Goal: Transaction & Acquisition: Purchase product/service

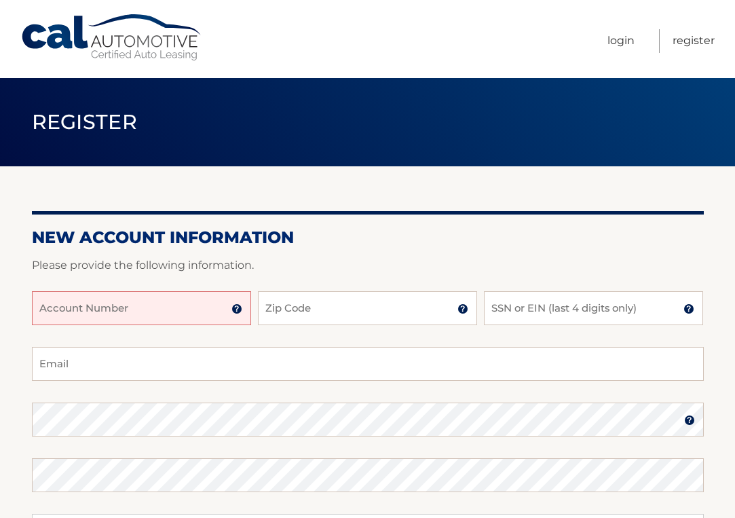
click at [157, 332] on div "Account Number 11 digit account number provided on your coupon book or Welcome …" at bounding box center [368, 319] width 672 height 56
click at [159, 297] on input "Account Number" at bounding box center [141, 308] width 219 height 34
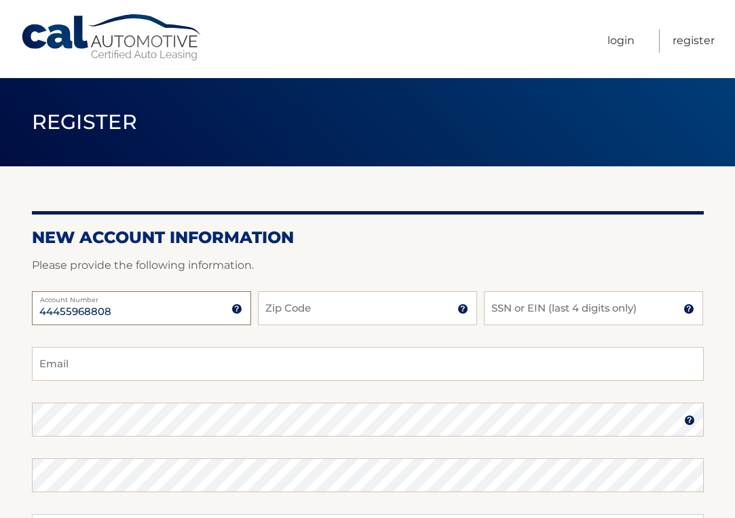
type input "44455968808"
type input "08816"
click at [575, 316] on input "SSN or EIN (last 4 digits only)" at bounding box center [593, 308] width 219 height 34
type input "4180"
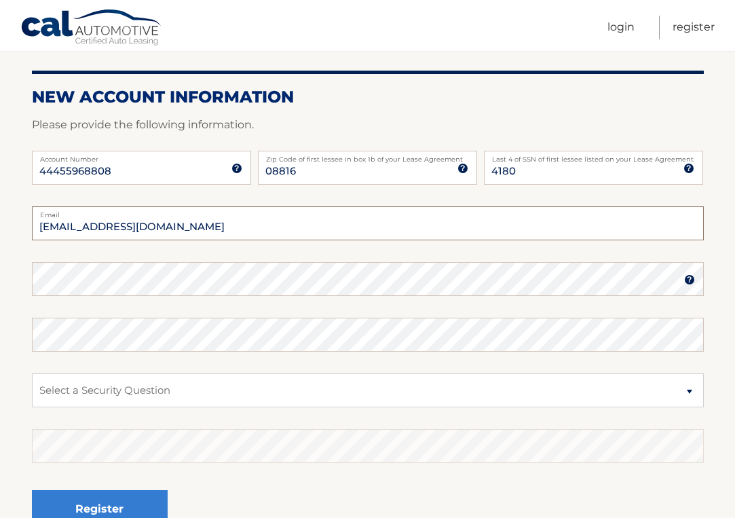
scroll to position [142, 0]
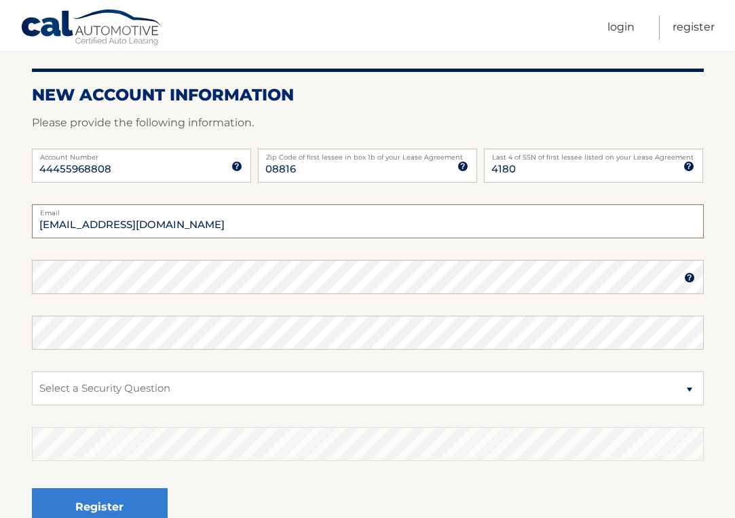
type input "lajoslaszlo@comcast.net"
click at [690, 277] on img at bounding box center [689, 277] width 11 height 11
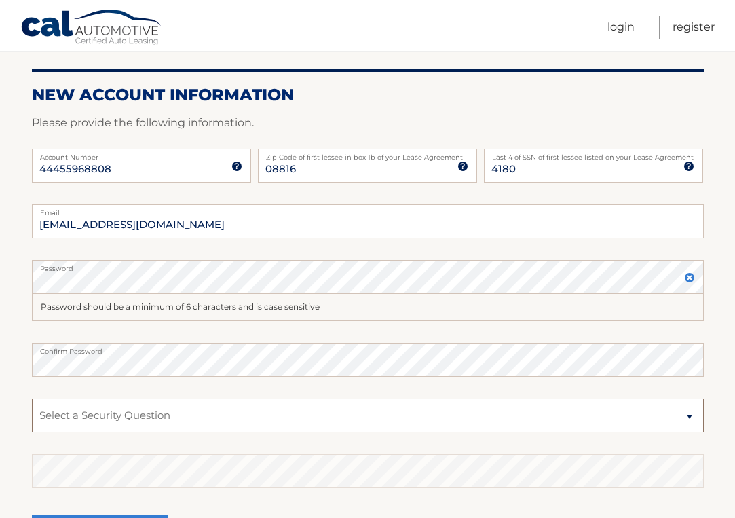
drag, startPoint x: 90, startPoint y: 405, endPoint x: 699, endPoint y: 418, distance: 610.0
click at [699, 418] on select "Select a Security Question What was the name of your elementary school? What is…" at bounding box center [368, 415] width 672 height 34
select select "4"
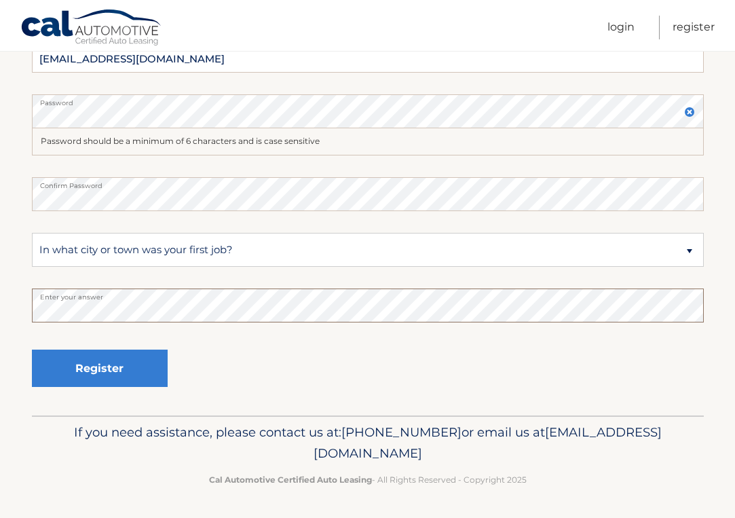
scroll to position [307, 0]
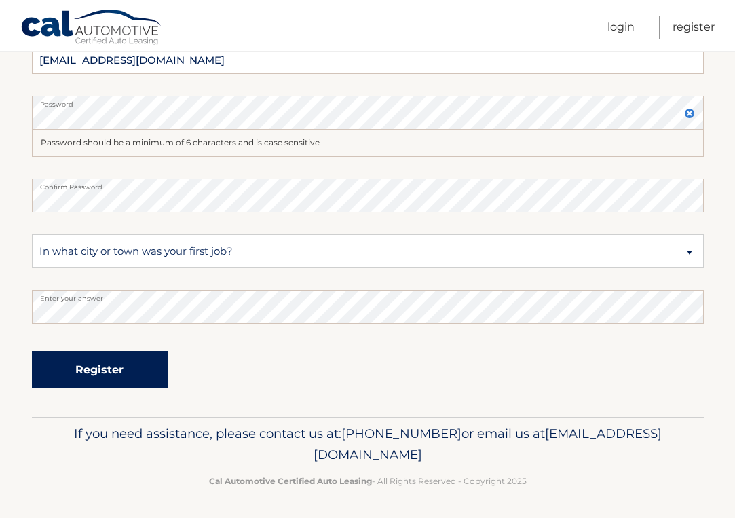
click at [96, 370] on button "Register" at bounding box center [100, 369] width 136 height 37
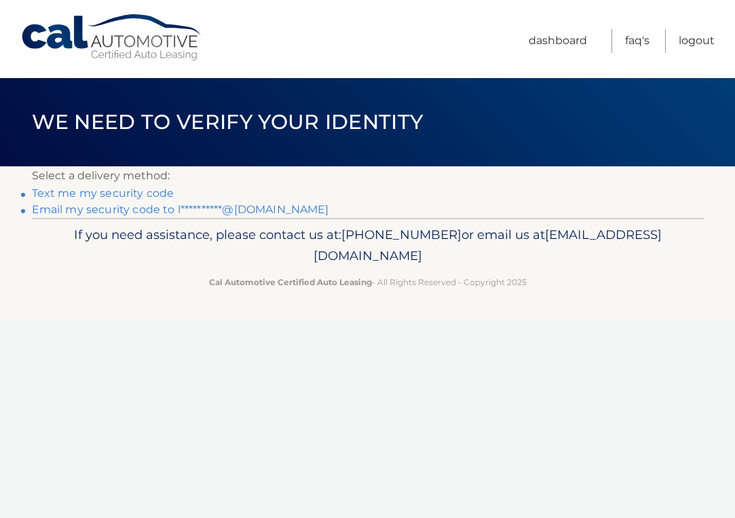
click at [147, 193] on link "Text me my security code" at bounding box center [103, 193] width 142 height 13
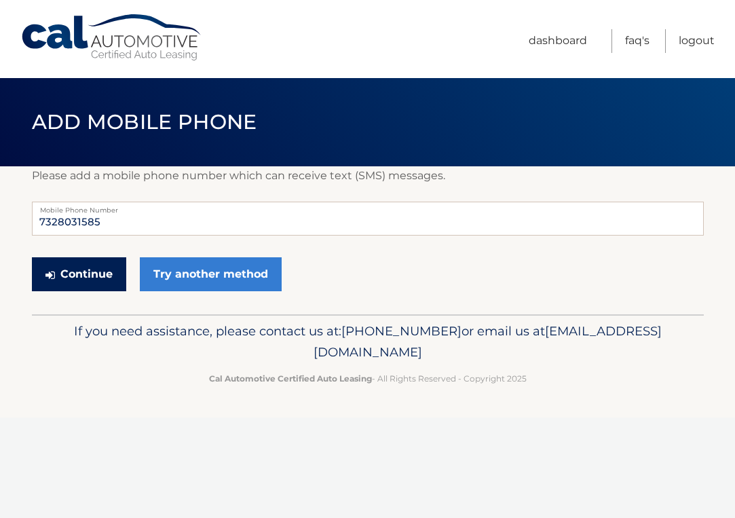
click at [88, 270] on button "Continue" at bounding box center [79, 274] width 94 height 34
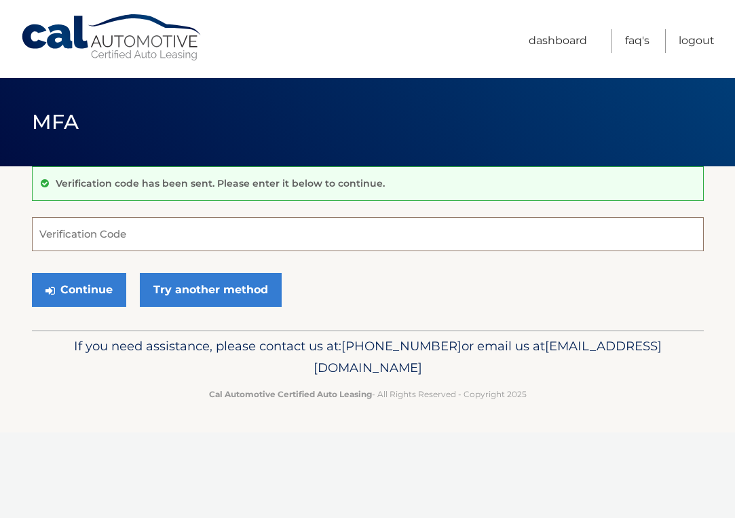
click at [73, 238] on input "Verification Code" at bounding box center [368, 234] width 672 height 34
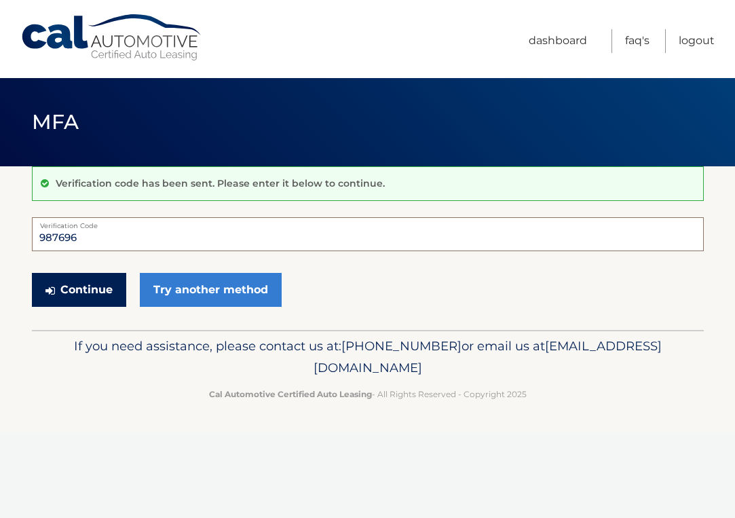
type input "987696"
click at [92, 287] on button "Continue" at bounding box center [79, 290] width 94 height 34
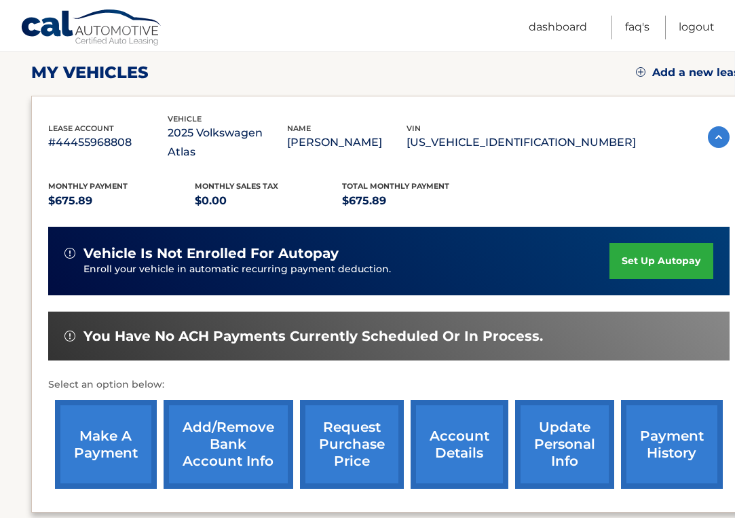
scroll to position [191, 1]
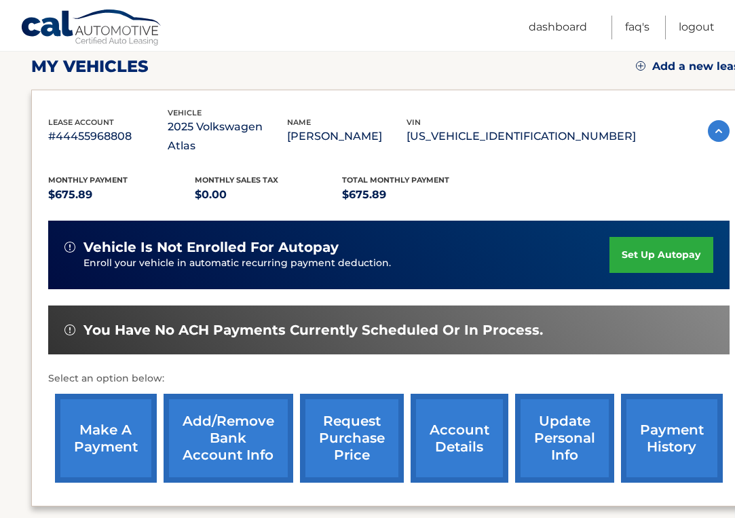
click at [123, 416] on link "make a payment" at bounding box center [106, 437] width 102 height 89
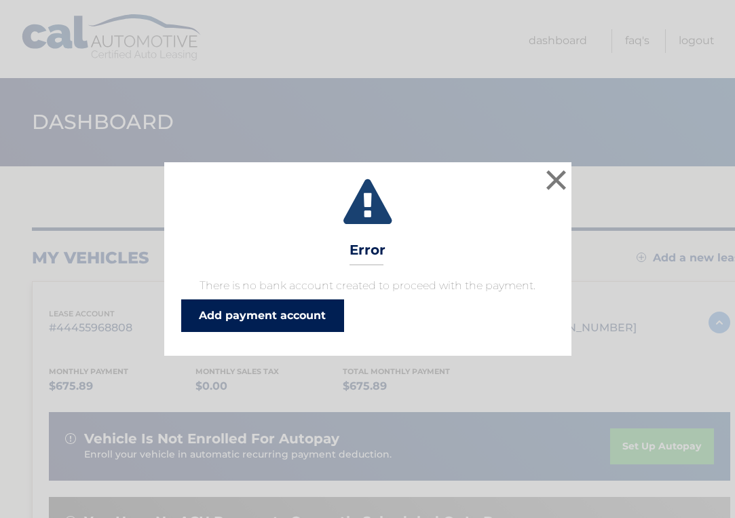
click at [265, 309] on link "Add payment account" at bounding box center [262, 315] width 163 height 33
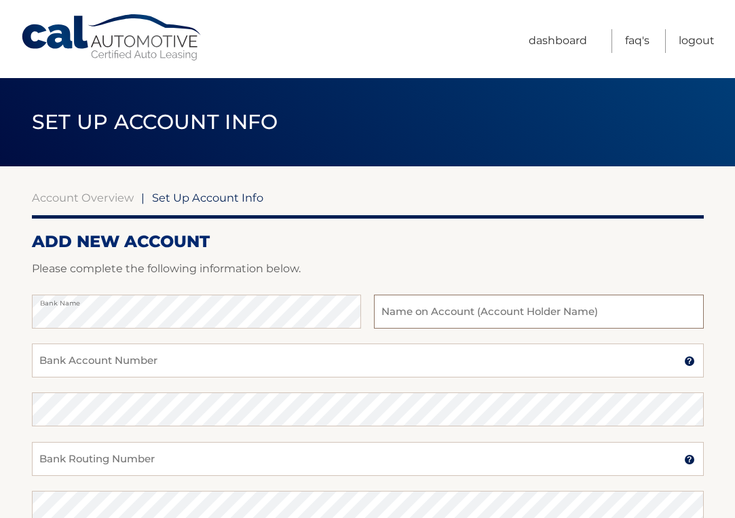
click at [404, 312] on input "text" at bounding box center [538, 311] width 329 height 34
type input "Lajo"
type input "[PERSON_NAME]"
click at [480, 312] on input "[PERSON_NAME]" at bounding box center [538, 311] width 329 height 34
click at [82, 356] on input "Bank Account Number" at bounding box center [368, 360] width 672 height 34
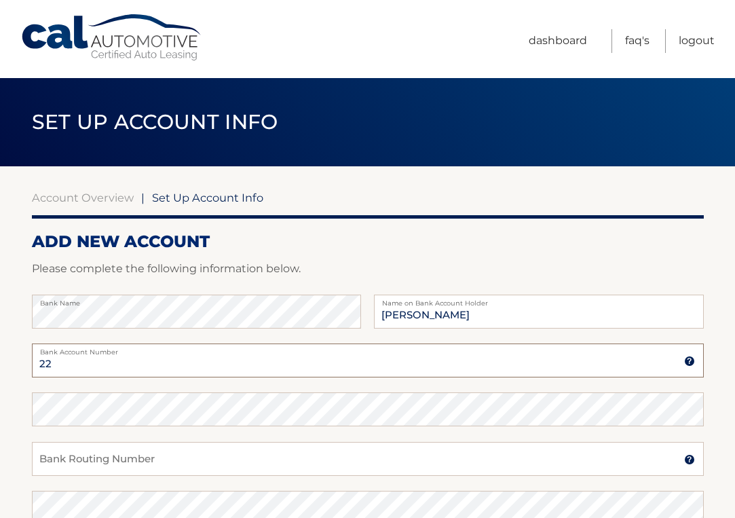
type input "2"
type input "3018001953"
click at [59, 452] on input "Bank Routing Number" at bounding box center [368, 459] width 672 height 34
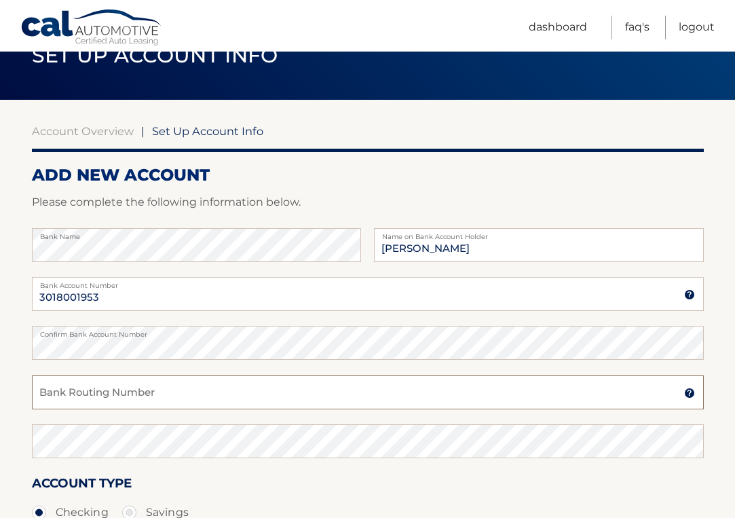
scroll to position [71, 0]
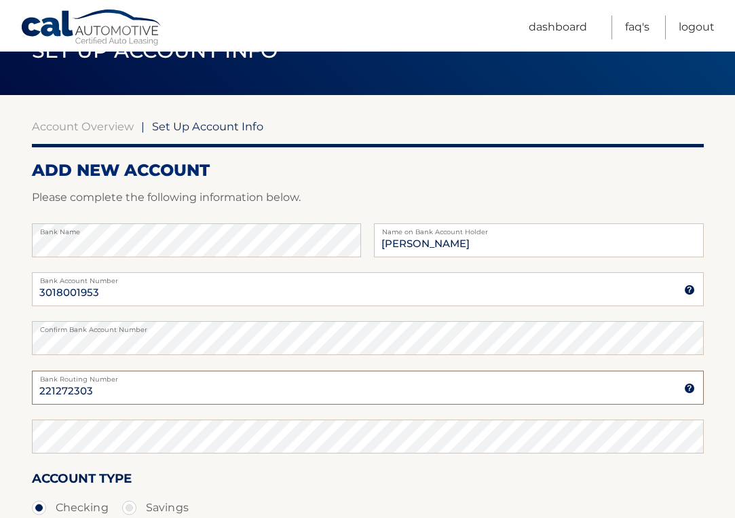
type input "221272303"
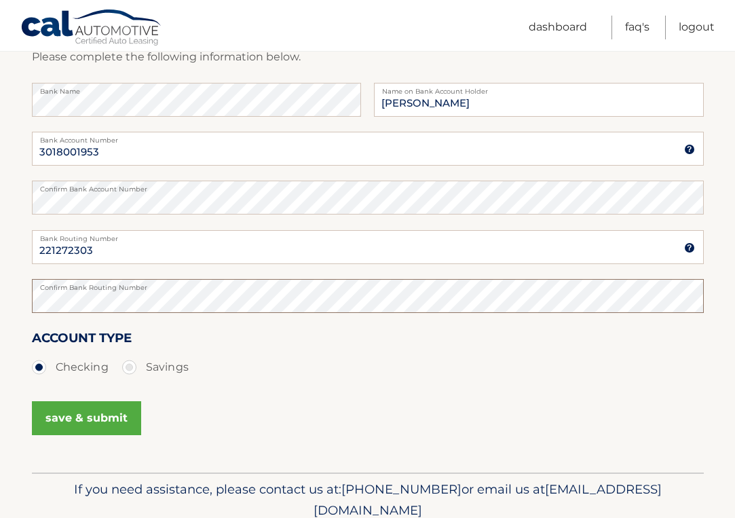
scroll to position [218, 0]
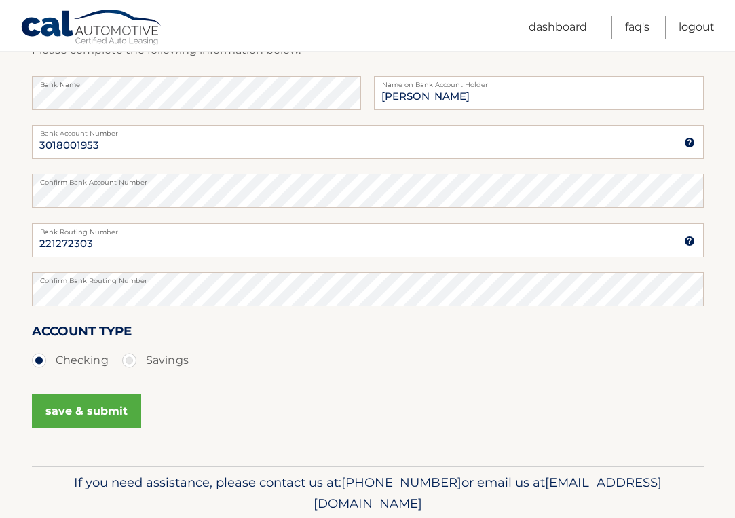
click at [71, 410] on button "save & submit" at bounding box center [86, 411] width 109 height 34
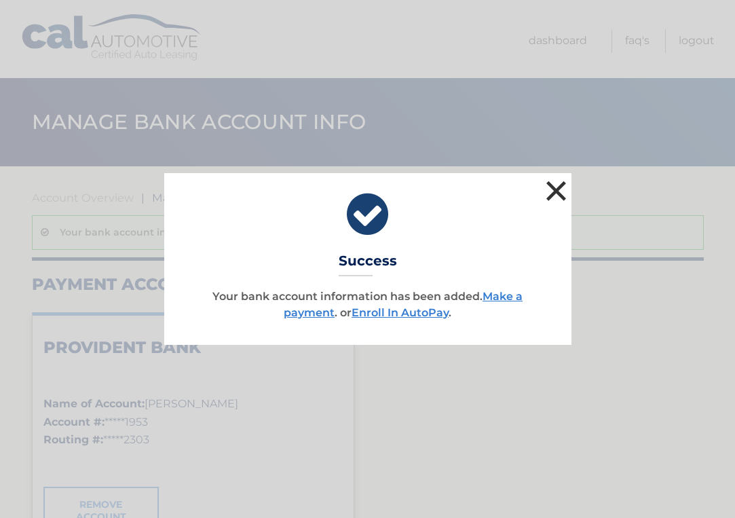
click at [557, 189] on button "×" at bounding box center [556, 190] width 27 height 27
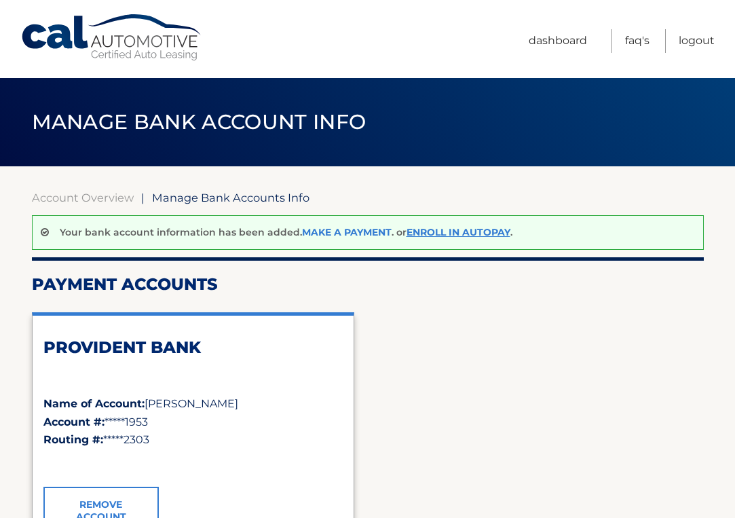
click at [360, 231] on link "Make a payment" at bounding box center [347, 232] width 90 height 12
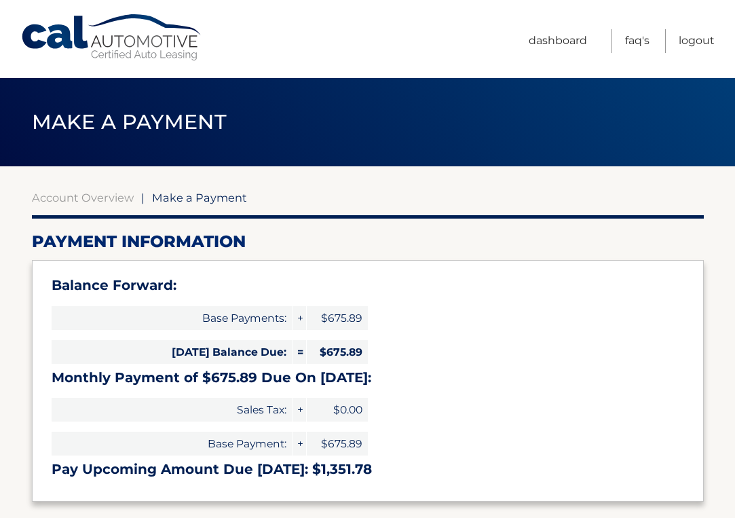
select select "Nzg0YjNkMjgtYzI0NS00MmI2LTkwZWMtMWU1NjIzM2IwMjZi"
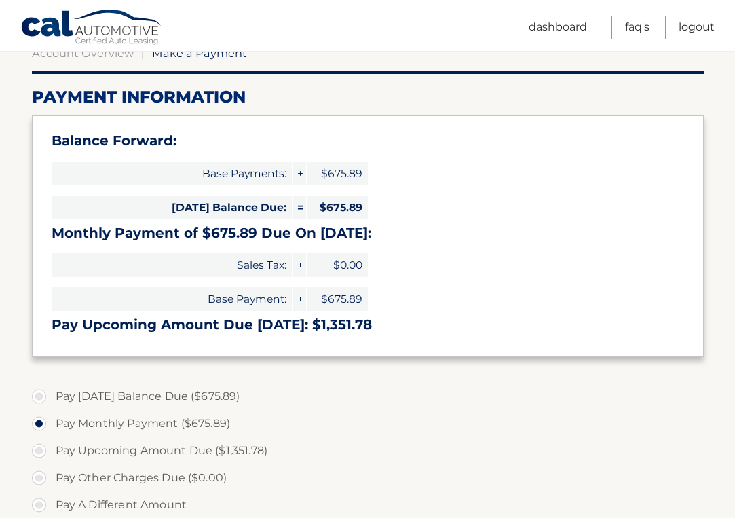
scroll to position [145, 0]
click at [39, 388] on label "Pay Today's Balance Due ($675.89)" at bounding box center [368, 396] width 672 height 27
click at [39, 388] on input "Pay Today's Balance Due ($675.89)" at bounding box center [44, 394] width 14 height 22
radio input "true"
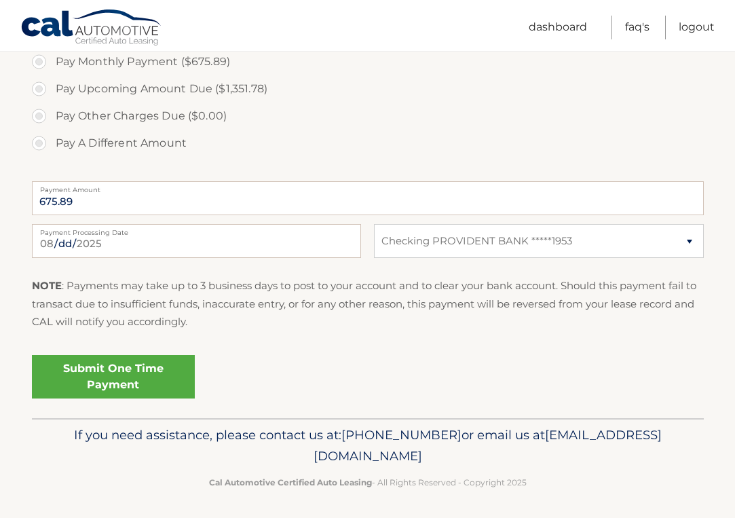
scroll to position [505, 0]
click at [107, 372] on link "Submit One Time Payment" at bounding box center [113, 376] width 163 height 43
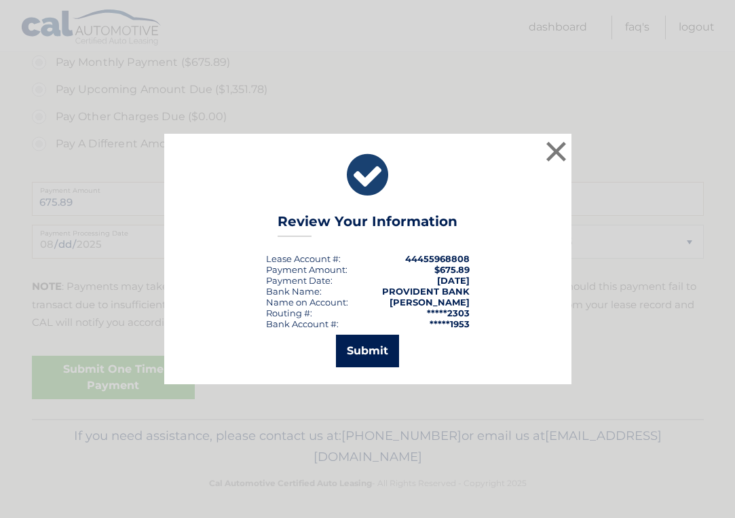
click at [366, 345] on button "Submit" at bounding box center [367, 350] width 63 height 33
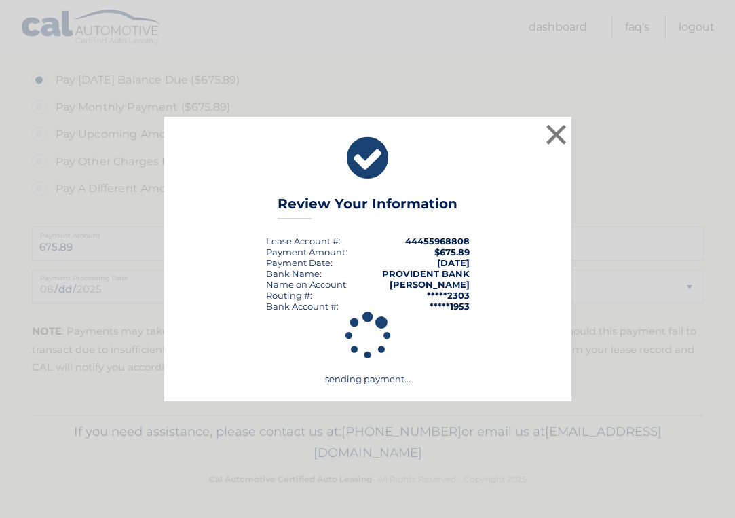
scroll to position [457, 0]
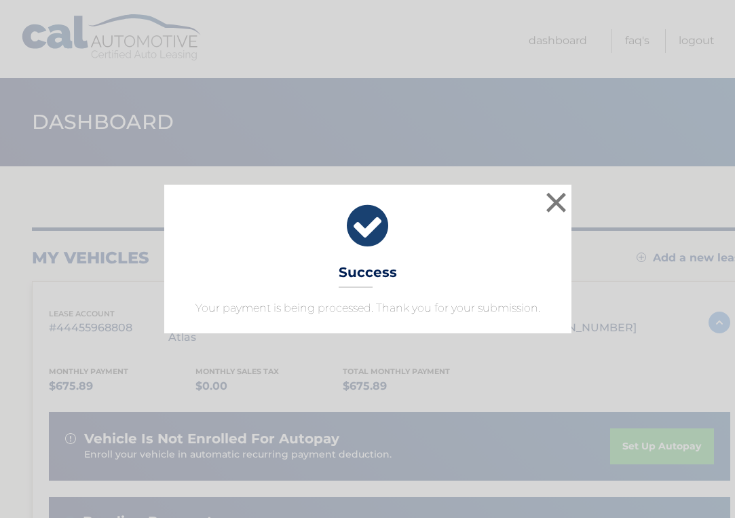
click at [504, 271] on div "× Success Your payment is being processed. Thank you for your submission." at bounding box center [367, 259] width 407 height 148
click at [552, 201] on button "×" at bounding box center [556, 202] width 27 height 27
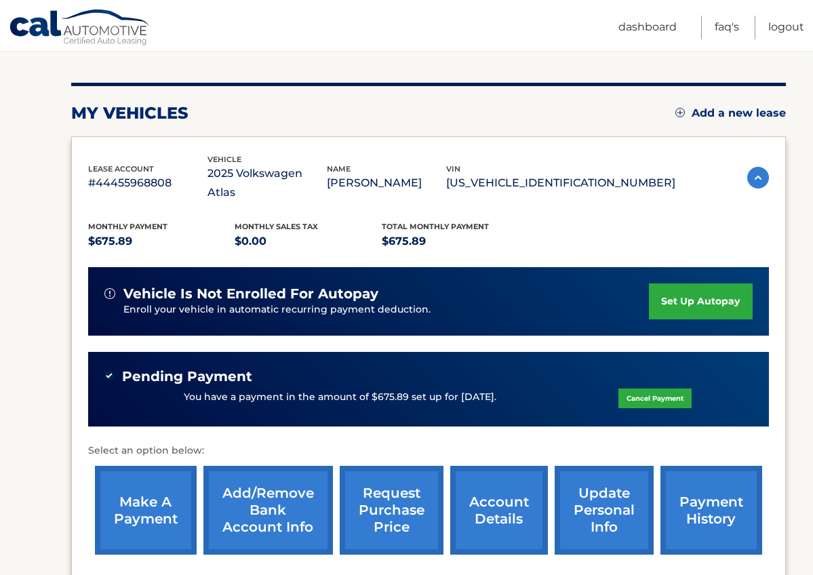
scroll to position [144, 0]
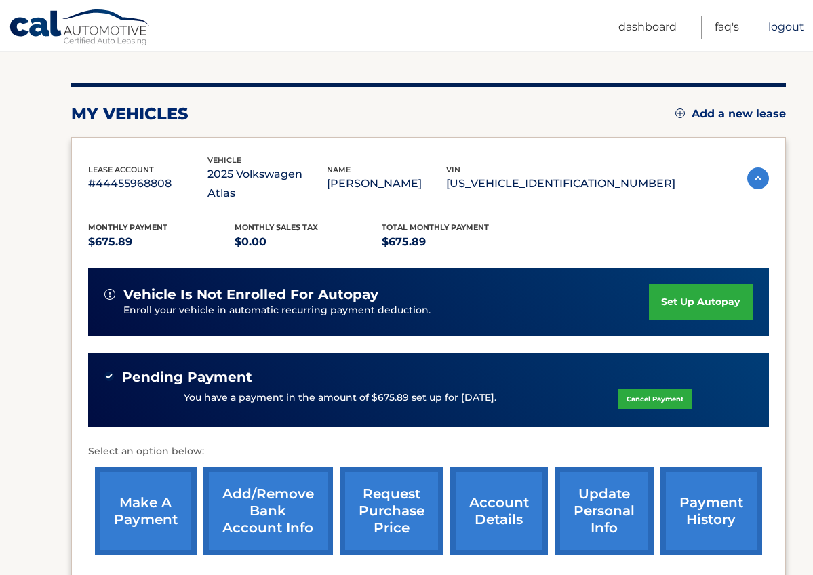
click at [734, 30] on link "Logout" at bounding box center [787, 28] width 36 height 24
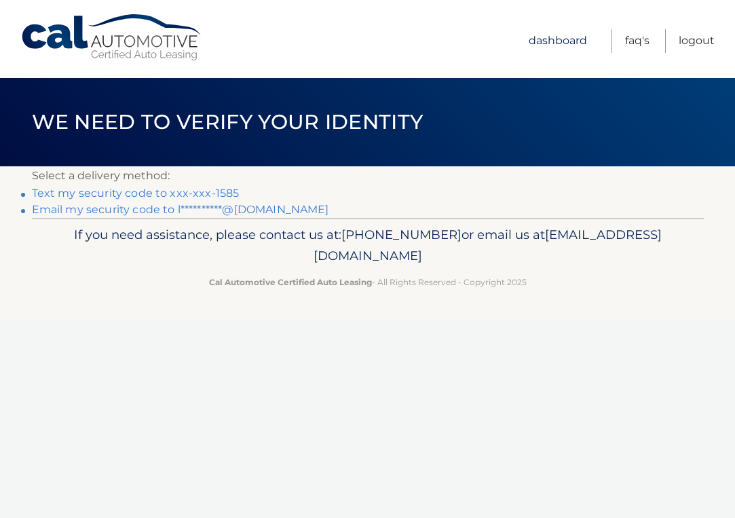
click at [546, 39] on link "Dashboard" at bounding box center [557, 41] width 58 height 24
